Goal: Information Seeking & Learning: Understand process/instructions

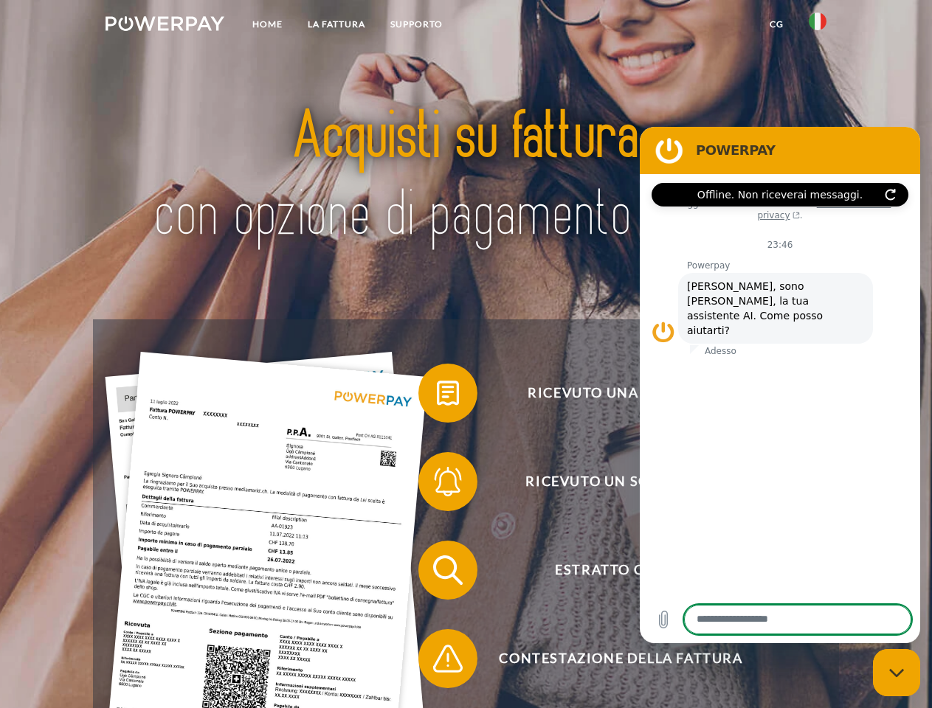
click at [165, 26] on img at bounding box center [165, 23] width 119 height 15
click at [818, 26] on img at bounding box center [818, 22] width 18 height 18
click at [776, 24] on link "CG" at bounding box center [776, 24] width 39 height 27
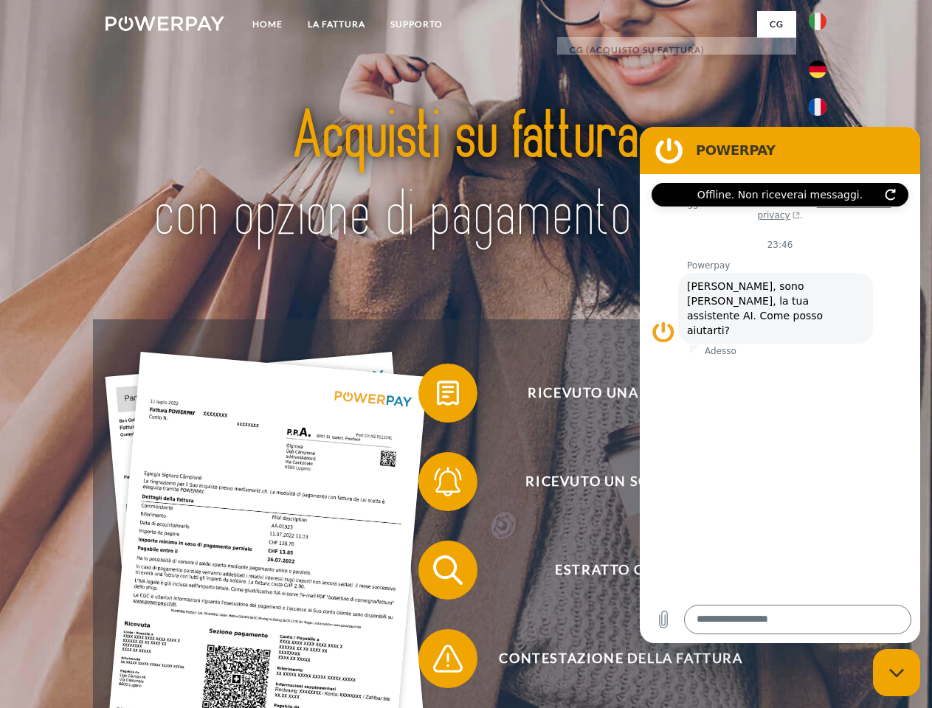
click at [437, 396] on span at bounding box center [426, 393] width 74 height 74
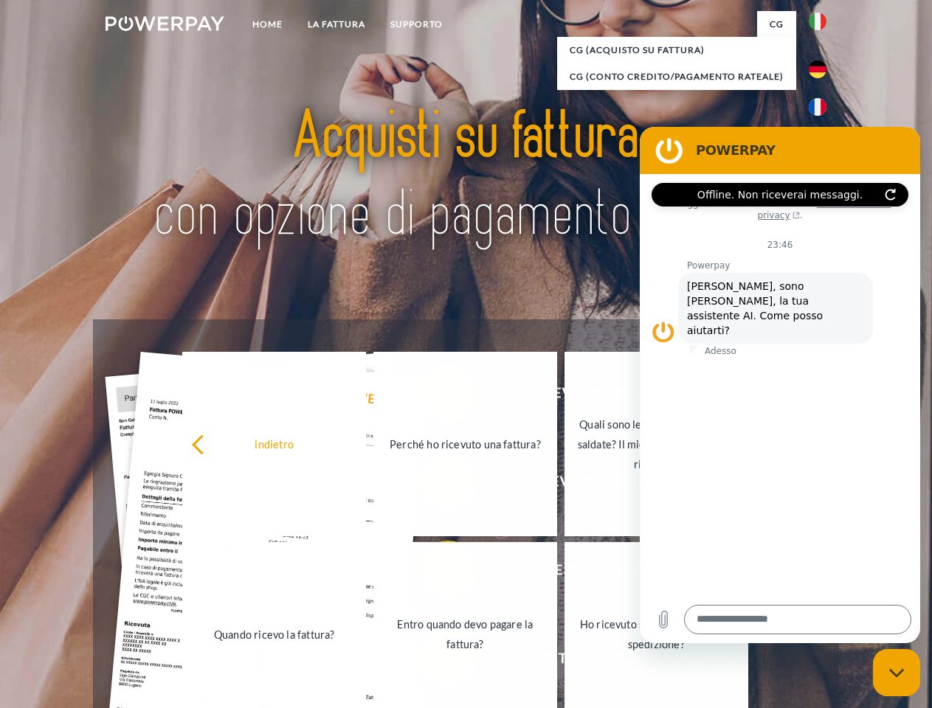
click at [366, 573] on link "Quando ricevo la fattura?" at bounding box center [274, 634] width 184 height 184
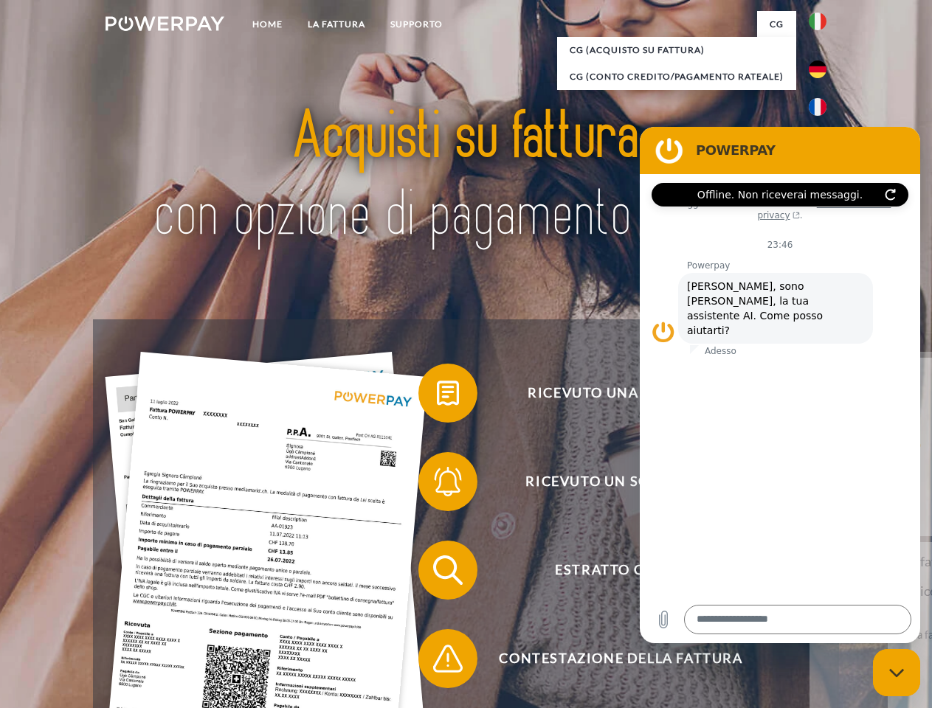
click at [437, 662] on span at bounding box center [426, 659] width 74 height 74
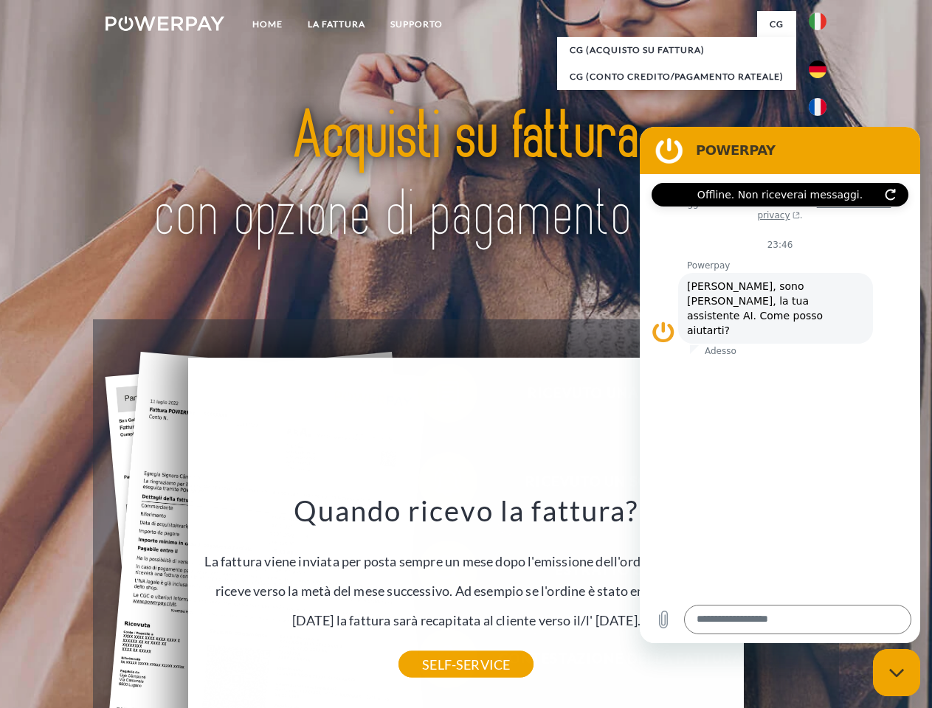
click at [897, 673] on icon "Chiudi la finestra di messaggistica" at bounding box center [896, 674] width 15 height 10
